Goal: Information Seeking & Learning: Learn about a topic

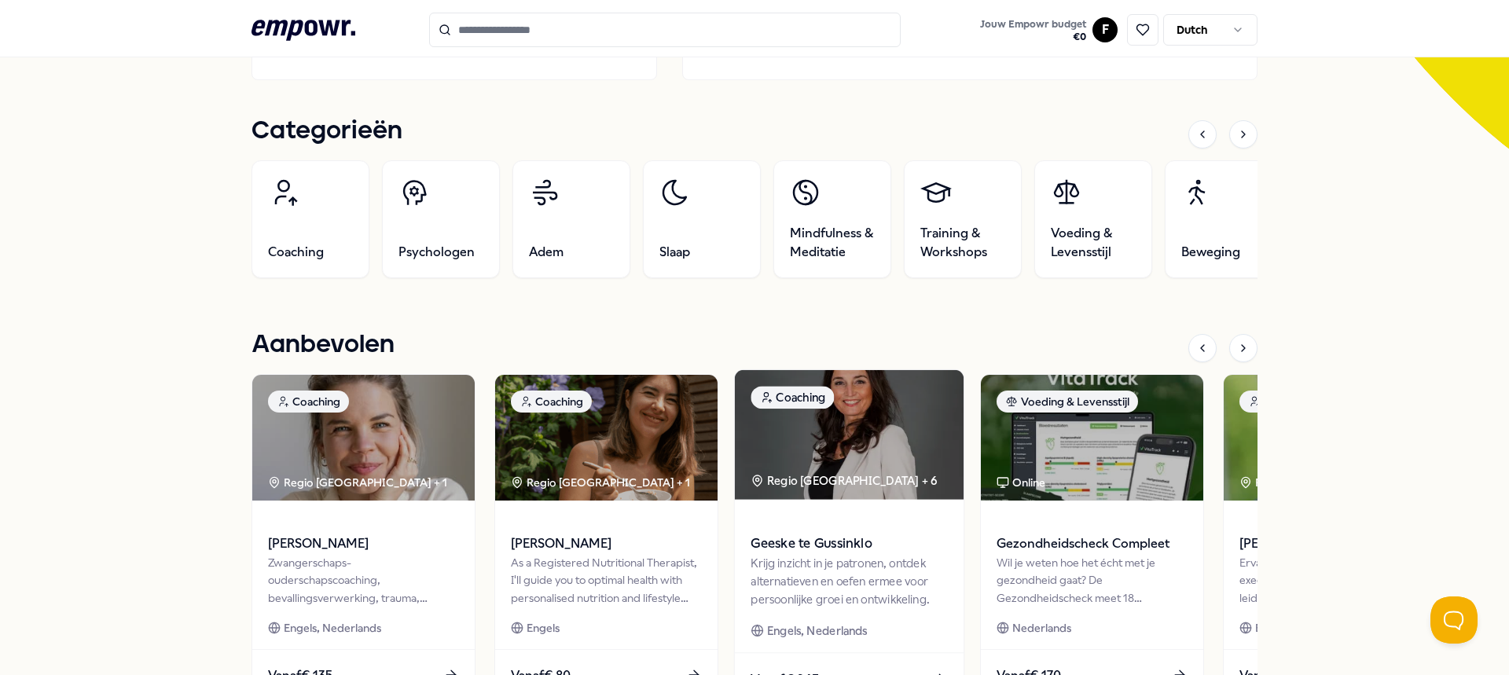
scroll to position [134, 0]
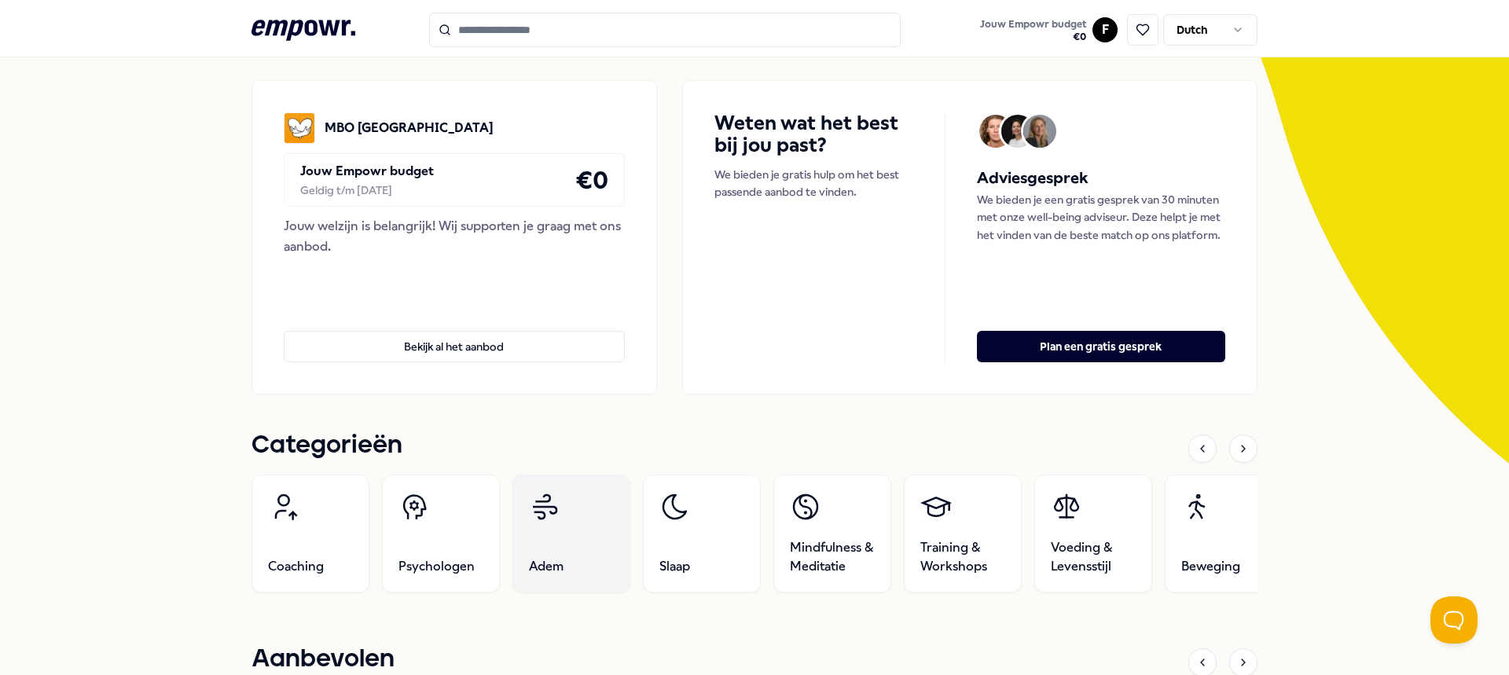
click at [614, 567] on link "Adem" at bounding box center [571, 534] width 118 height 118
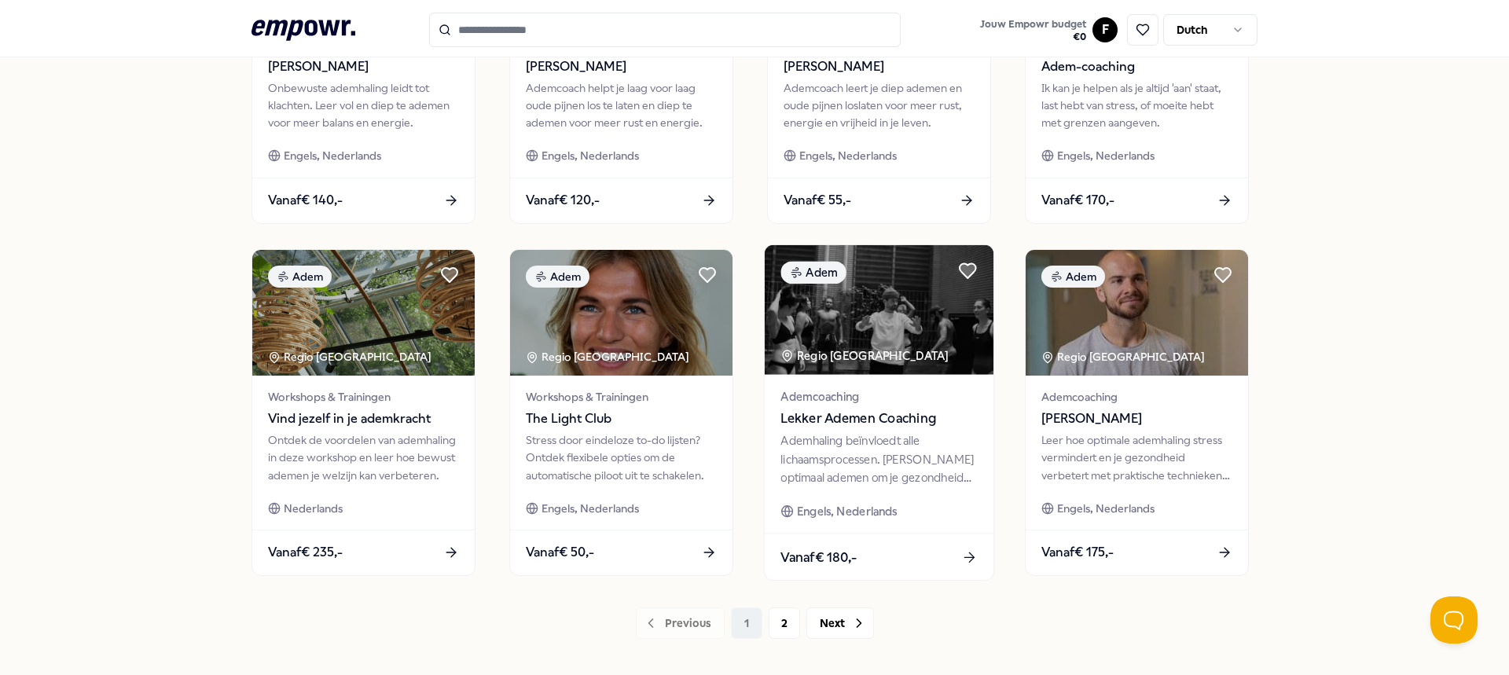
scroll to position [730, 0]
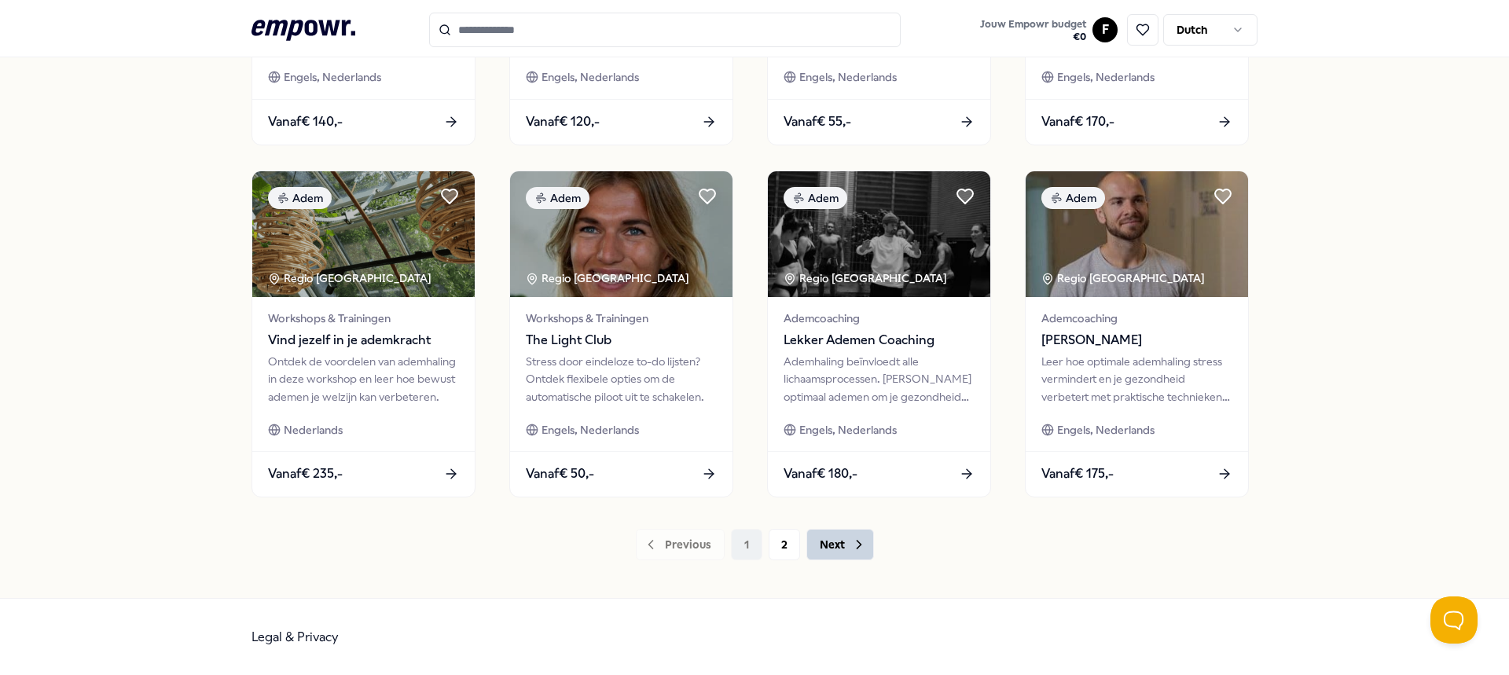
click at [835, 545] on button "Next" at bounding box center [840, 544] width 68 height 31
